Goal: Go to known website: Access a specific website the user already knows

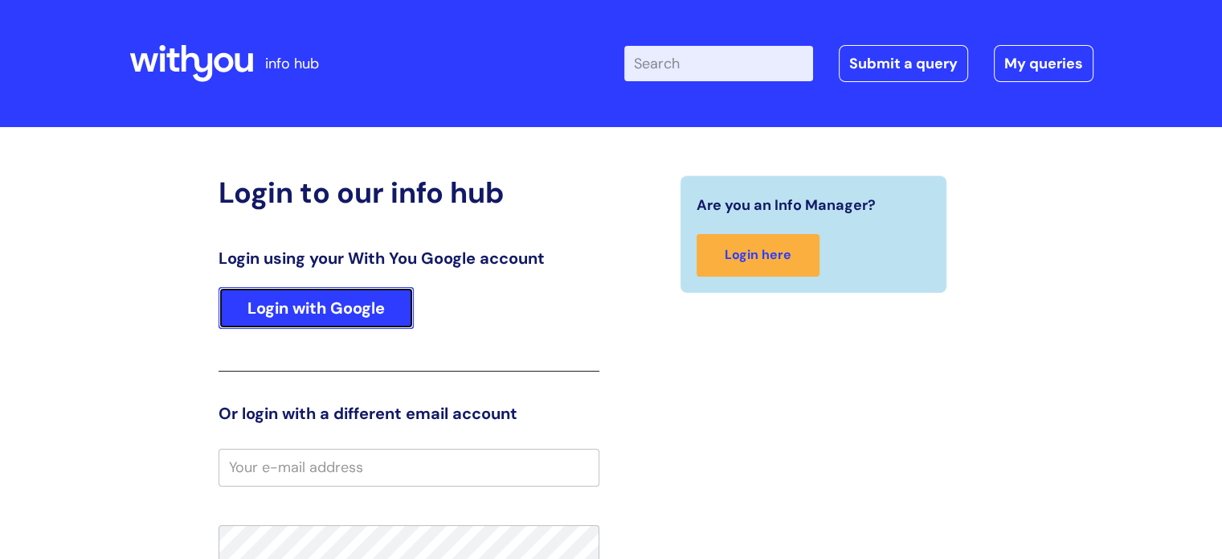
click at [317, 318] on link "Login with Google" at bounding box center [316, 308] width 195 height 42
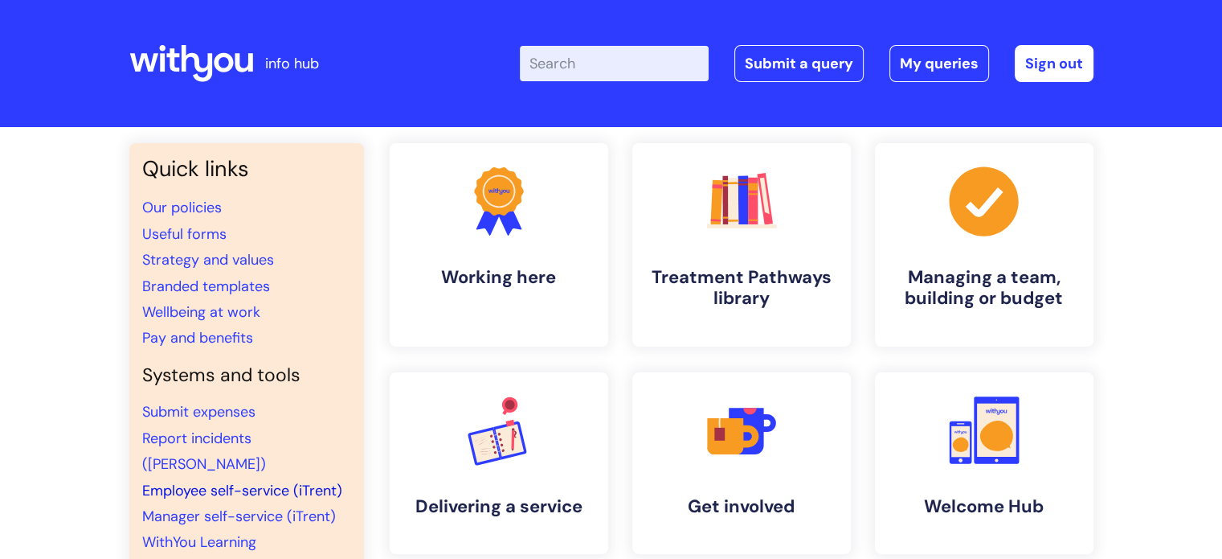
click at [210, 481] on link "Employee self-service (iTrent)" at bounding box center [242, 490] width 200 height 19
